Goal: Information Seeking & Learning: Learn about a topic

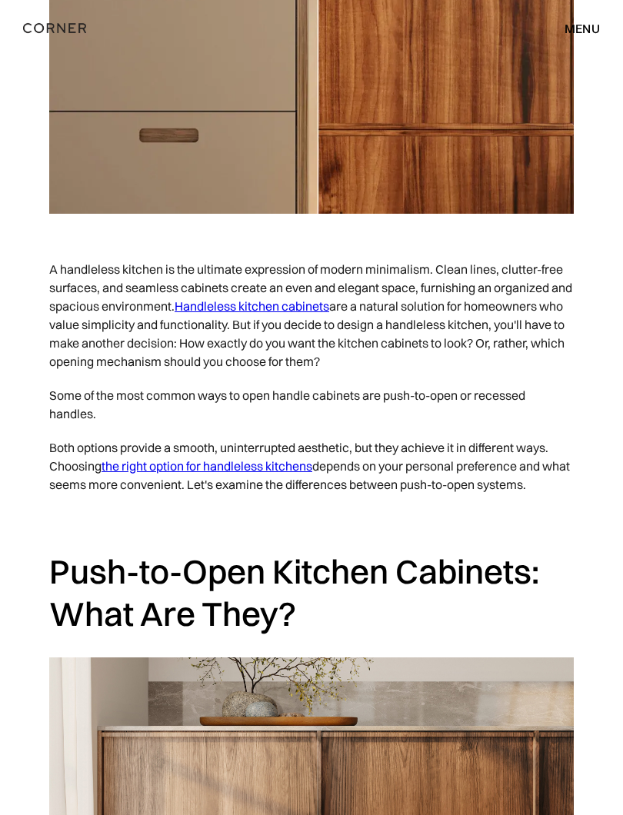
scroll to position [667, 0]
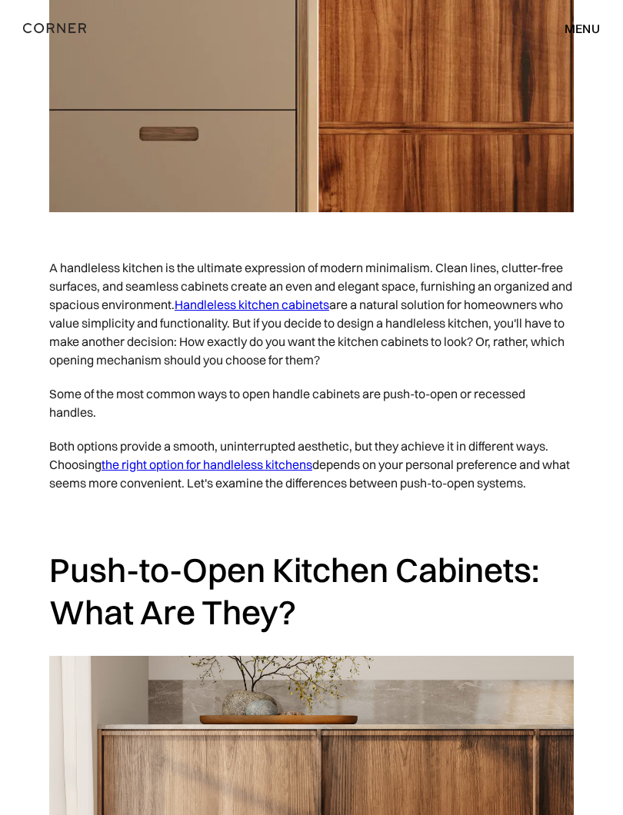
click at [302, 298] on link "Handleless kitchen cabinets" at bounding box center [252, 305] width 155 height 15
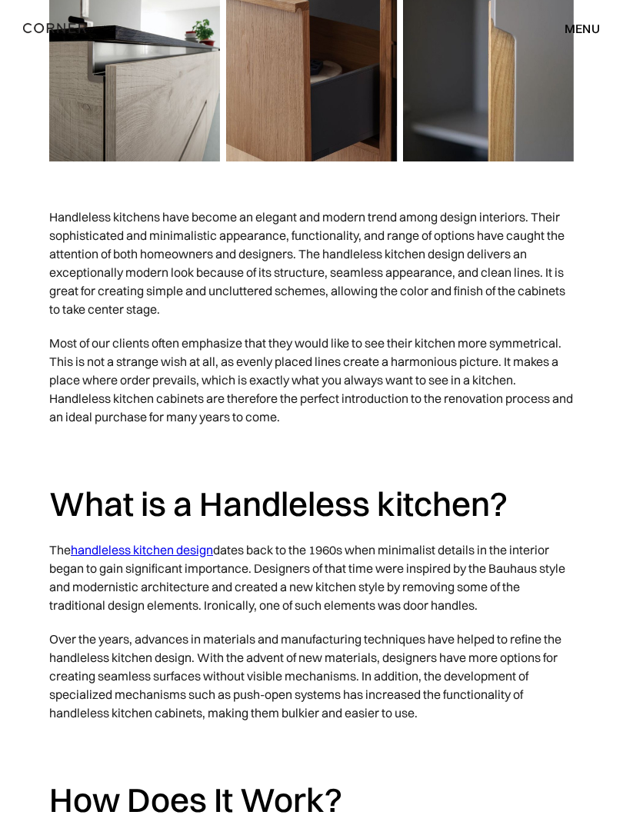
scroll to position [718, 0]
click at [149, 552] on link "handleless kitchen design" at bounding box center [142, 549] width 142 height 15
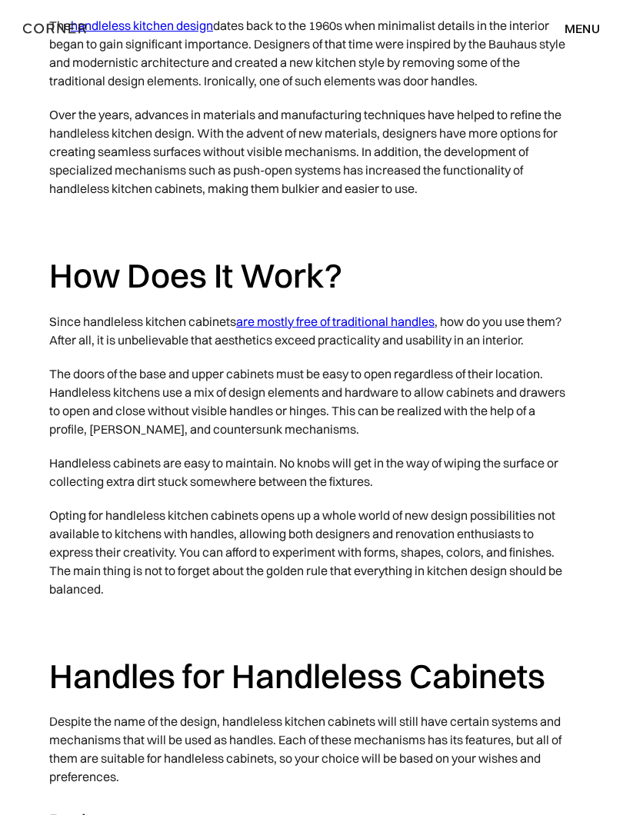
scroll to position [1241, 0]
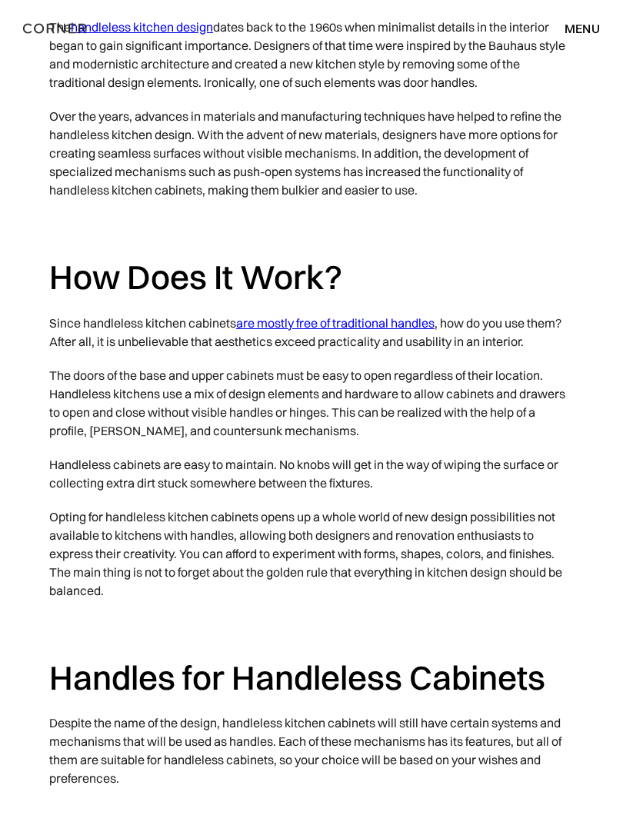
click at [374, 315] on link "are mostly free of traditional handles" at bounding box center [335, 322] width 198 height 15
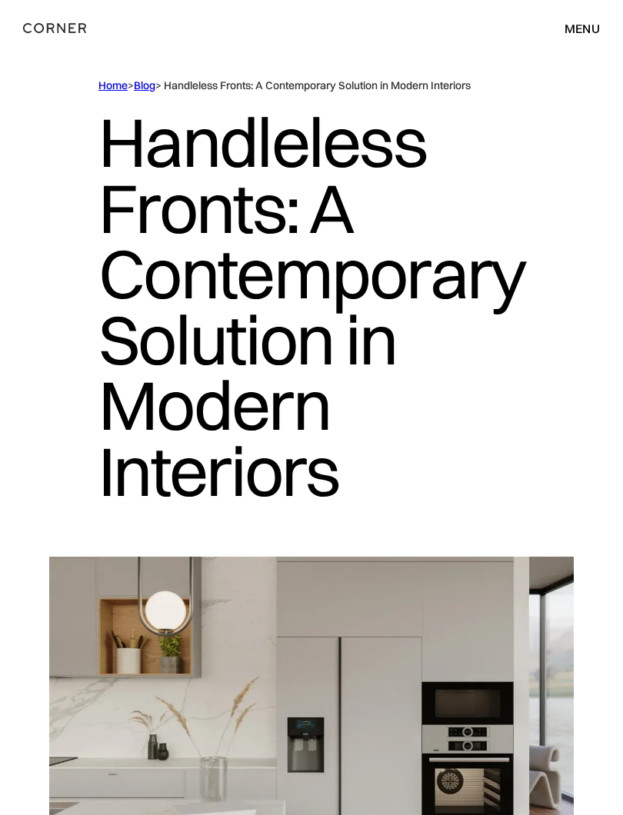
scroll to position [20, 0]
click at [125, 83] on link "Home" at bounding box center [112, 85] width 29 height 14
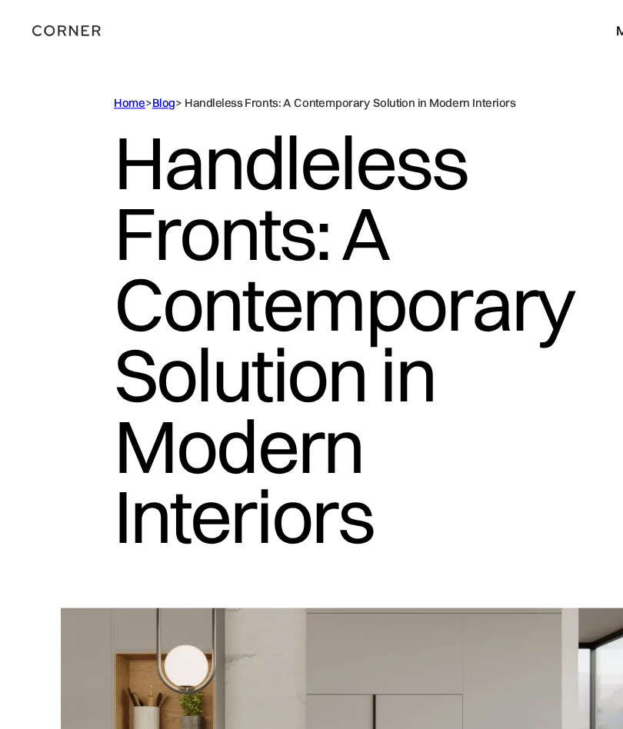
scroll to position [0, 0]
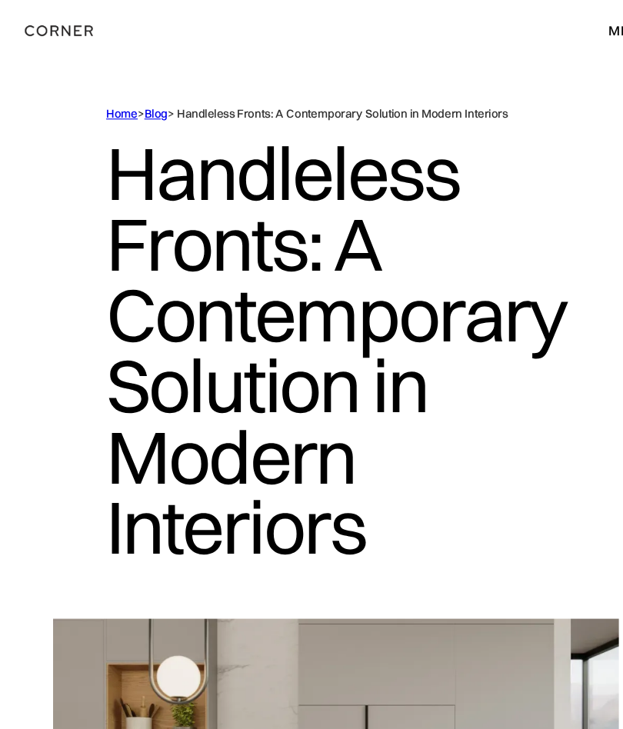
click at [126, 102] on link "Home" at bounding box center [112, 105] width 29 height 14
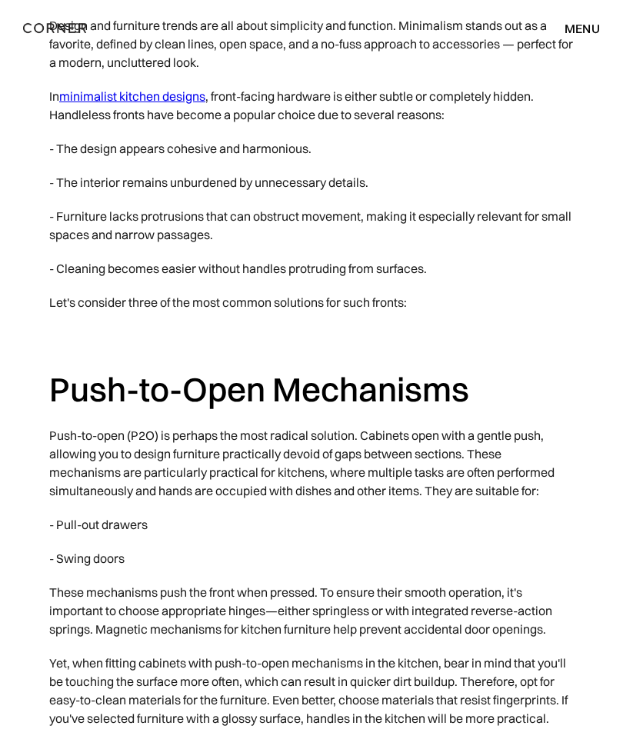
scroll to position [919, 0]
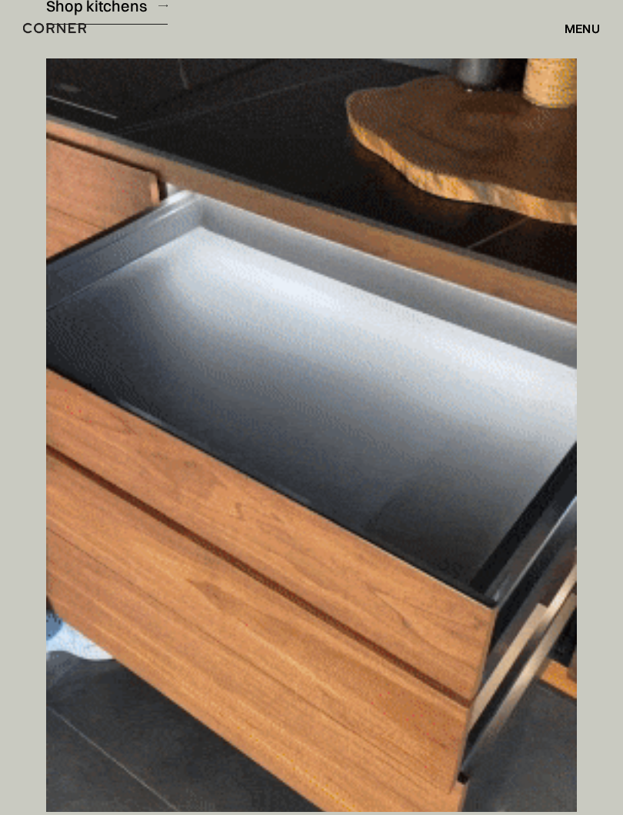
scroll to position [10281, 0]
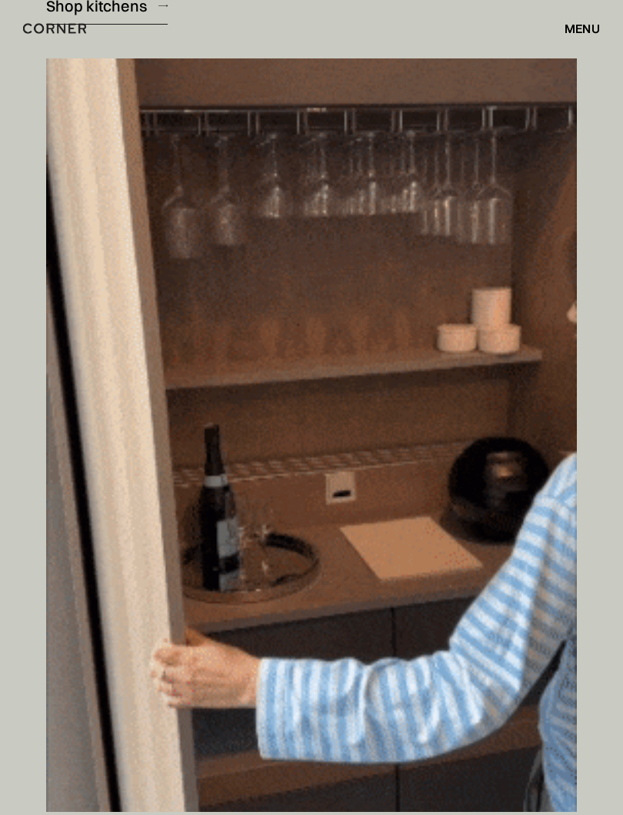
click at [401, 558] on img at bounding box center [311, 434] width 531 height 753
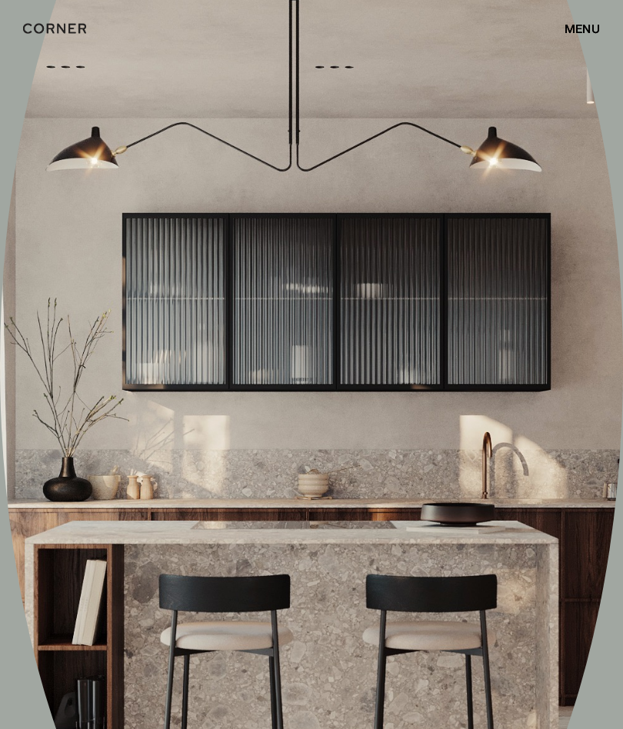
scroll to position [14634, 0]
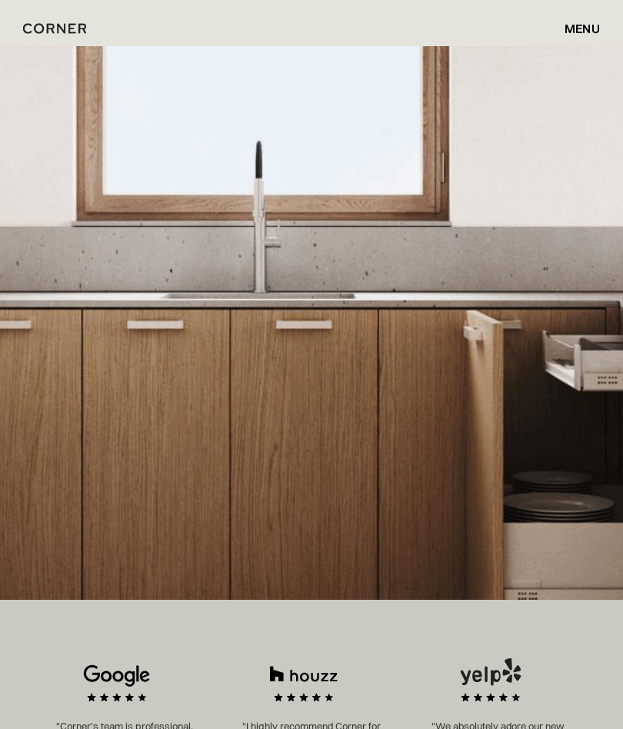
scroll to position [291, 0]
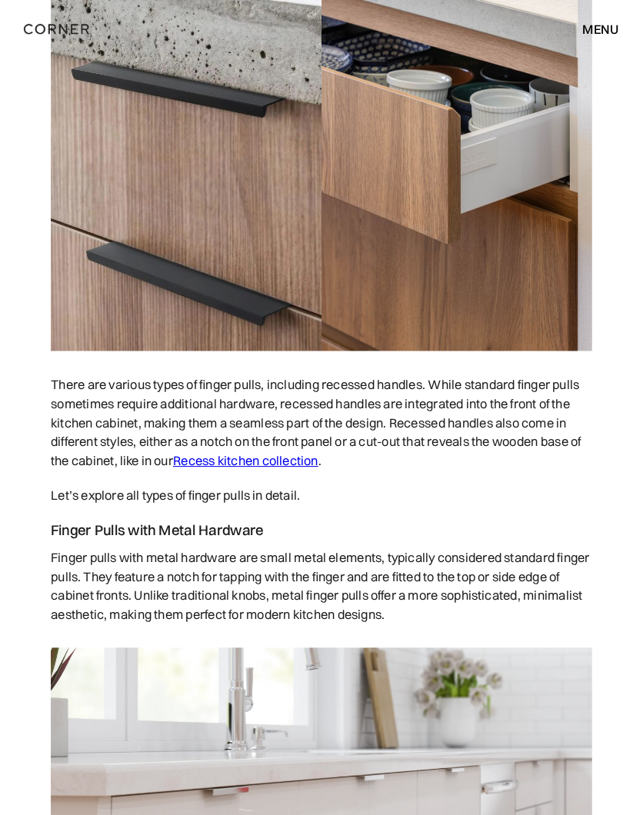
scroll to position [3034, 0]
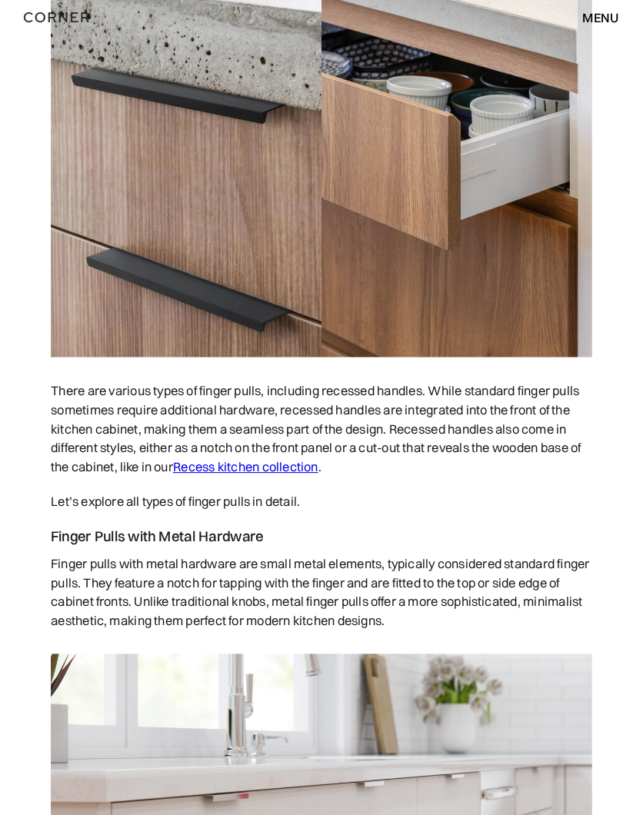
click at [256, 465] on link "Recess kitchen collection" at bounding box center [238, 463] width 141 height 15
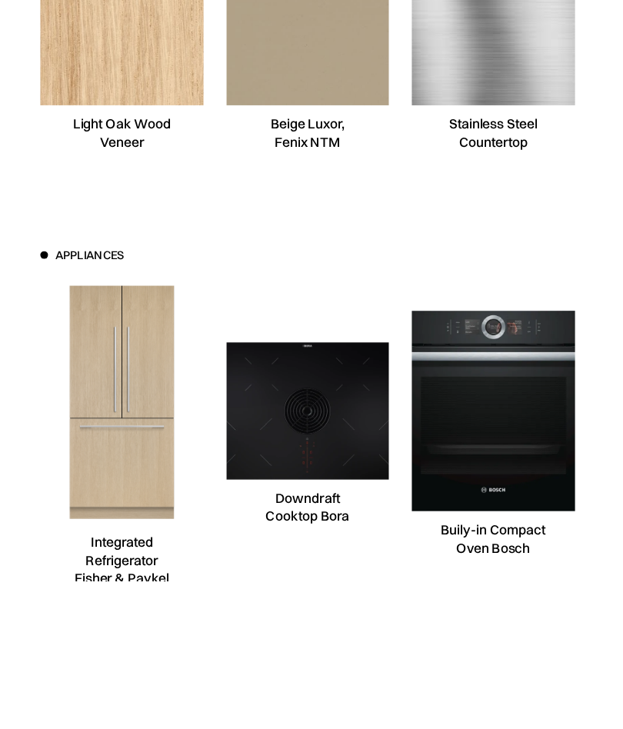
scroll to position [10104, 0]
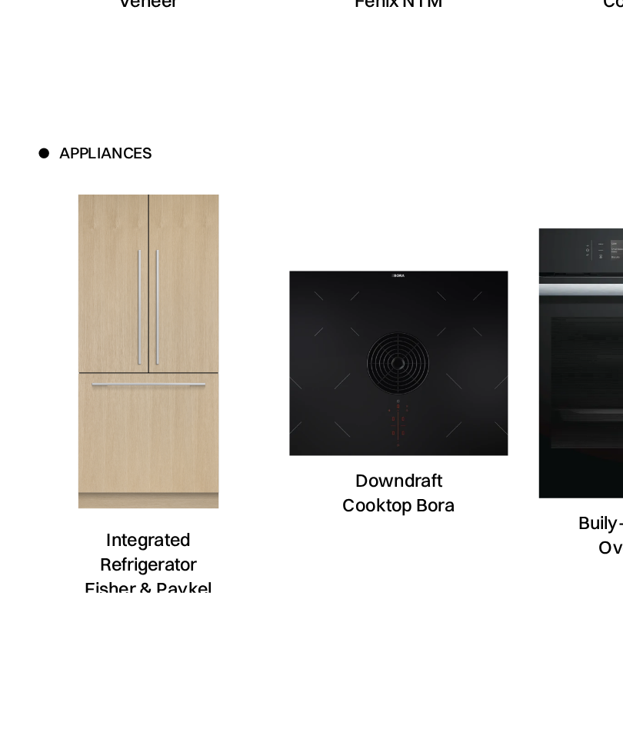
click at [131, 347] on img at bounding box center [88, 444] width 163 height 195
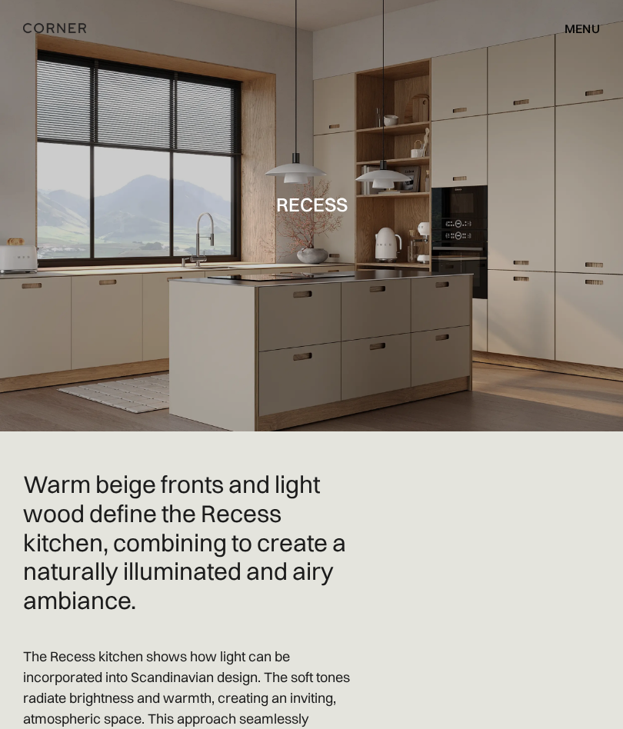
scroll to position [0, 0]
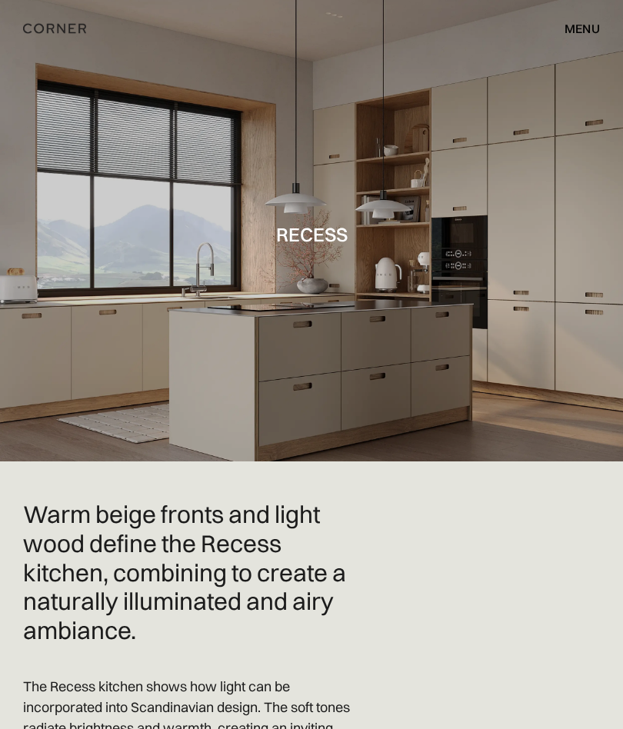
click at [587, 25] on div "menu" at bounding box center [581, 28] width 35 height 12
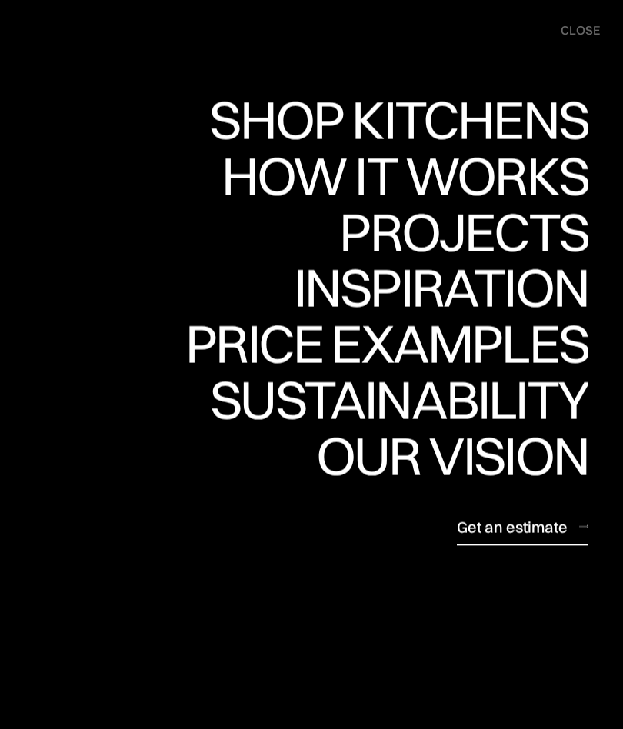
click at [538, 396] on div "Sustainability" at bounding box center [399, 400] width 378 height 54
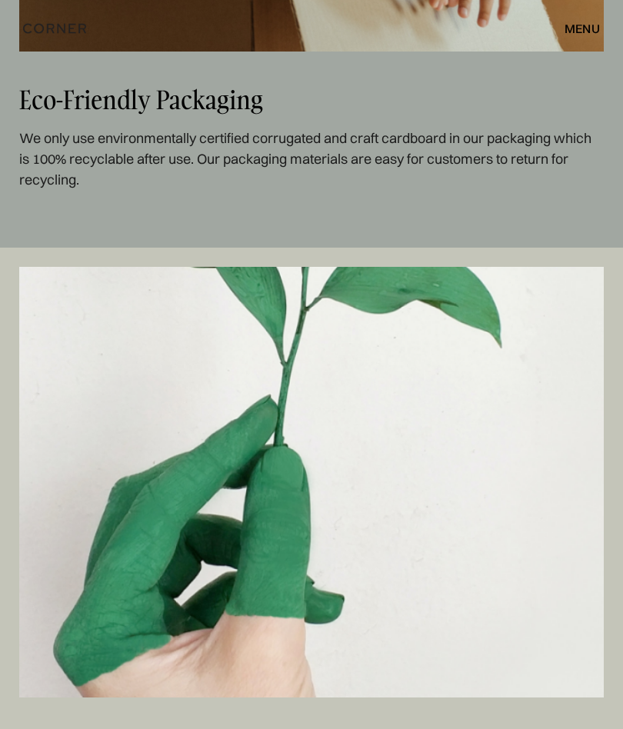
scroll to position [2258, 0]
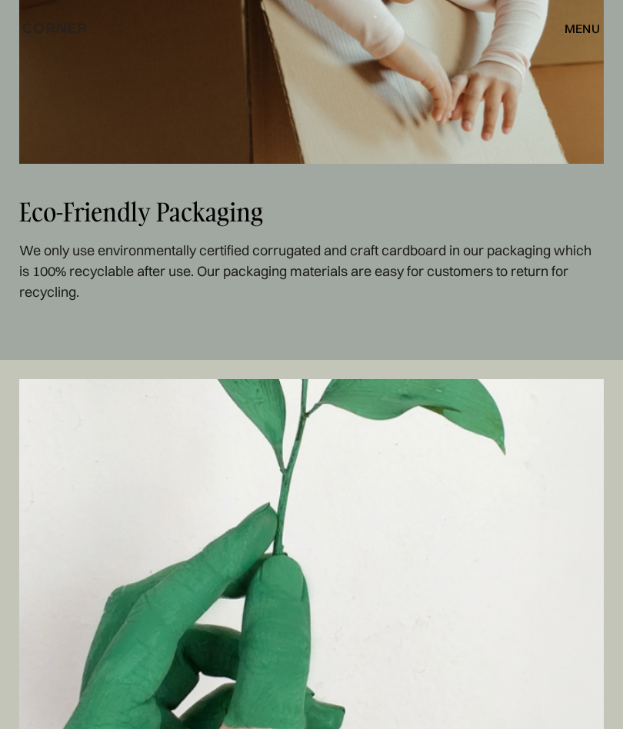
click at [574, 29] on div "menu" at bounding box center [581, 28] width 35 height 12
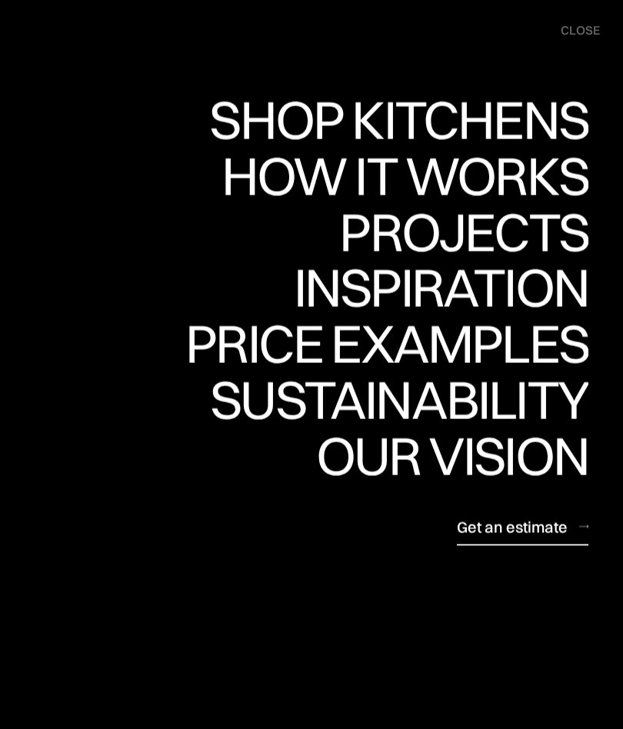
click at [523, 118] on div "Shop Kitchens" at bounding box center [398, 120] width 379 height 54
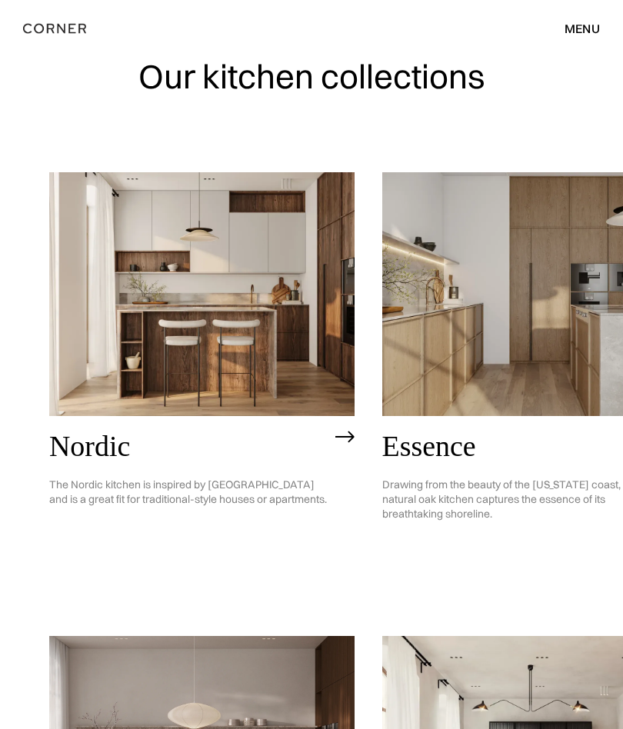
click at [584, 24] on div "menu" at bounding box center [581, 28] width 35 height 12
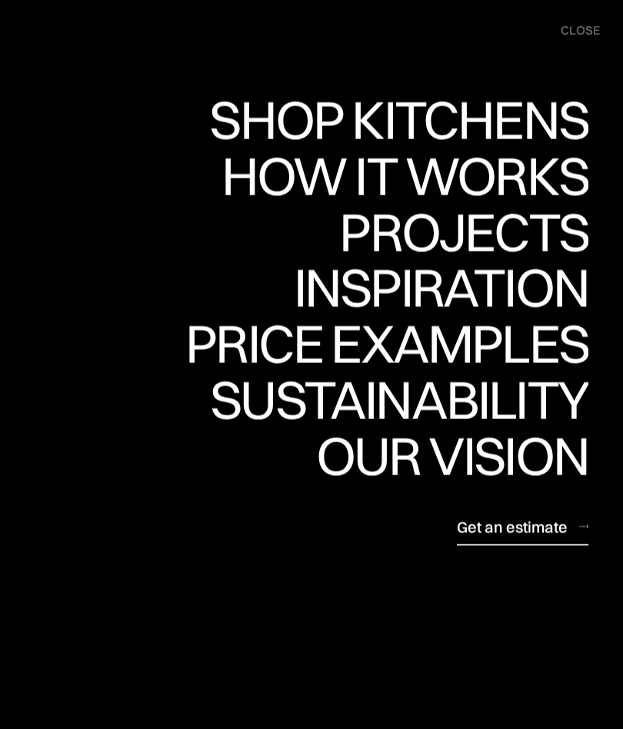
click at [524, 284] on div "Inspiration" at bounding box center [441, 288] width 294 height 54
